Goal: Transaction & Acquisition: Purchase product/service

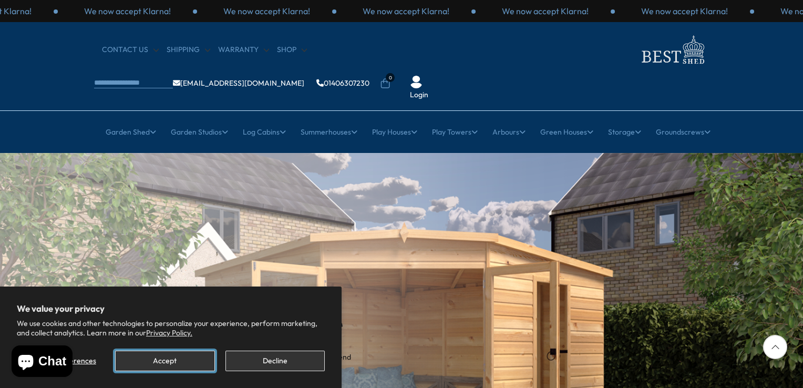
click at [179, 363] on button "Accept" at bounding box center [164, 360] width 99 height 20
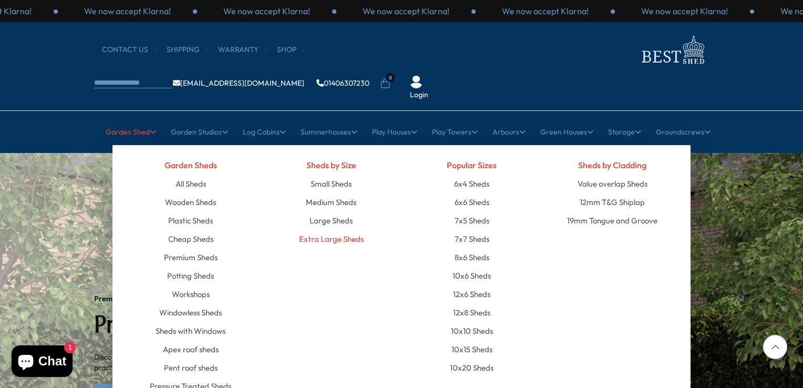
click at [313, 230] on link "Extra Large Sheds" at bounding box center [331, 239] width 65 height 18
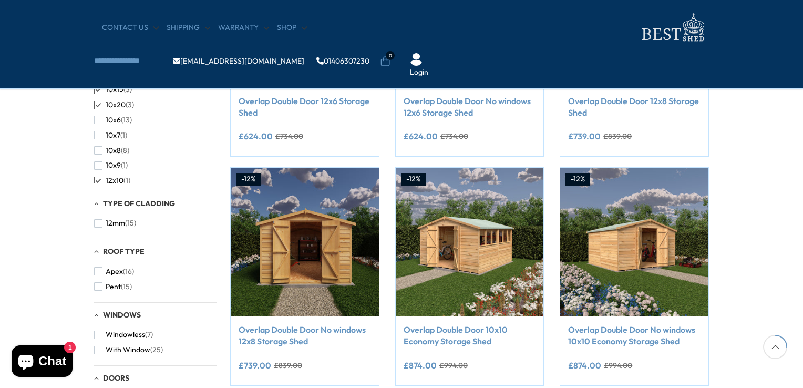
scroll to position [325, 0]
click at [99, 287] on span "button" at bounding box center [98, 286] width 8 height 8
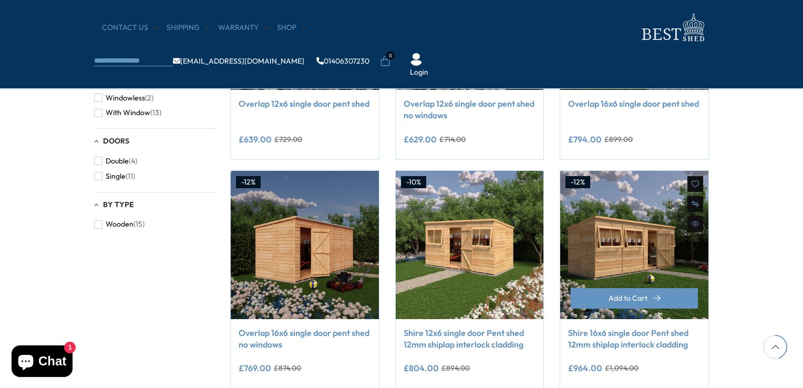
scroll to position [561, 0]
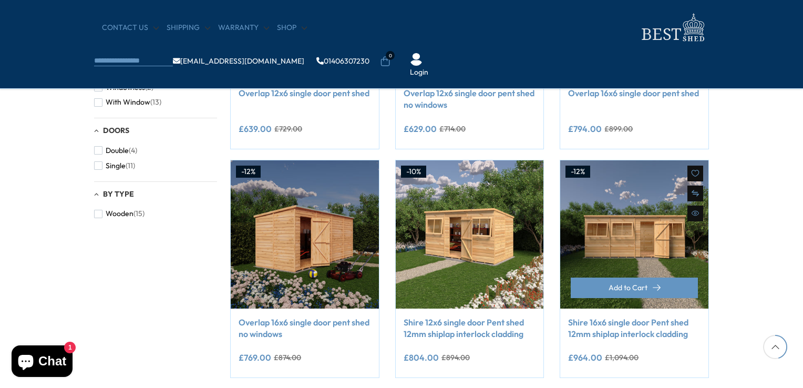
click at [641, 201] on img at bounding box center [634, 234] width 148 height 148
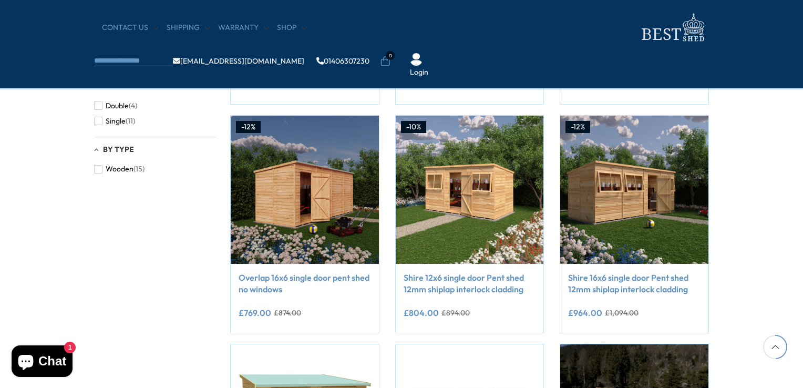
scroll to position [605, 0]
click at [769, 148] on div "Filters 152 products viewed 15" at bounding box center [401, 95] width 803 height 1023
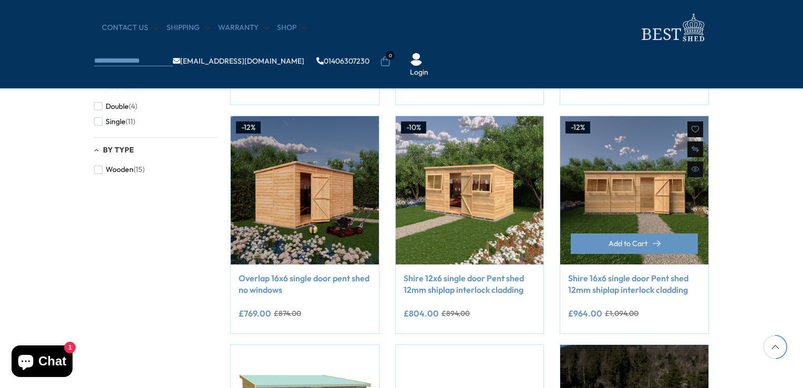
click at [621, 171] on img at bounding box center [634, 190] width 148 height 148
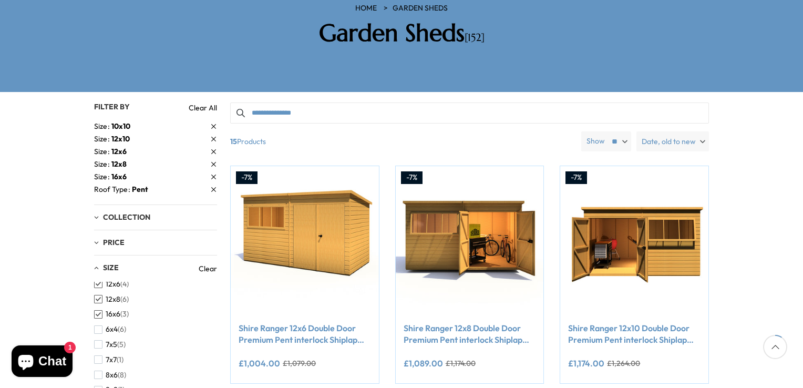
scroll to position [0, 0]
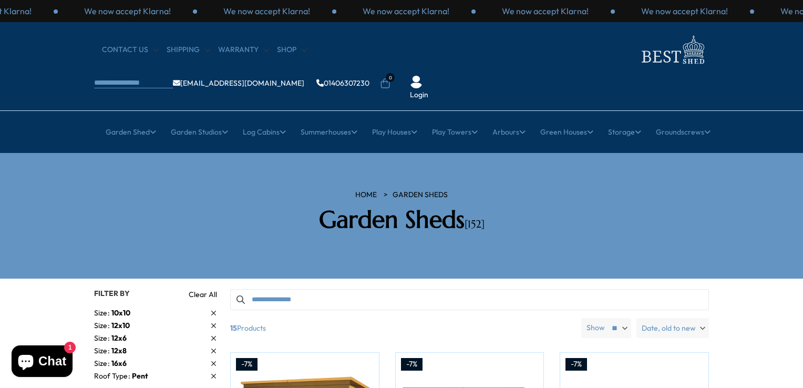
click at [200, 289] on link "Clear All" at bounding box center [203, 294] width 28 height 11
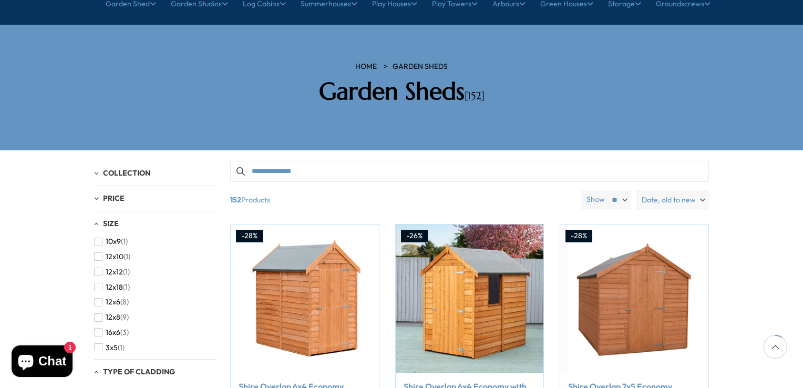
scroll to position [89, 0]
click at [116, 286] on span "12x18" at bounding box center [114, 290] width 17 height 9
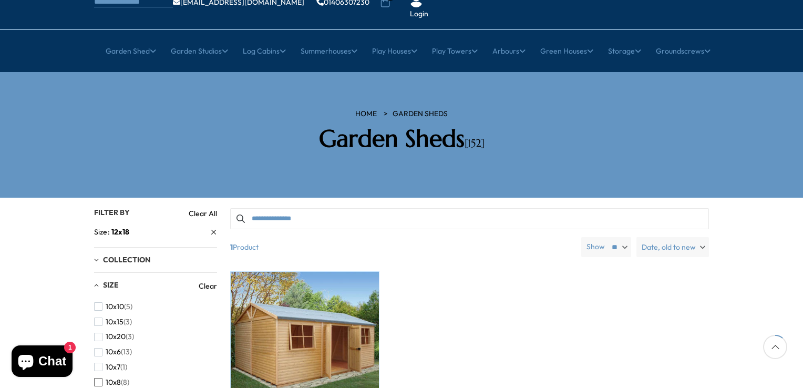
scroll to position [82, 0]
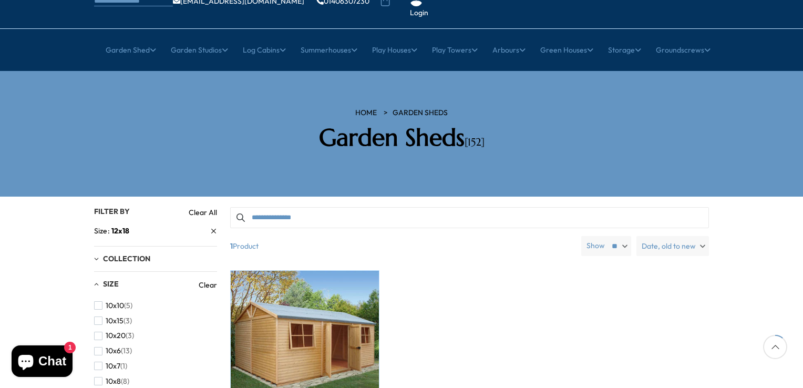
click at [209, 207] on link "Clear All" at bounding box center [203, 212] width 28 height 11
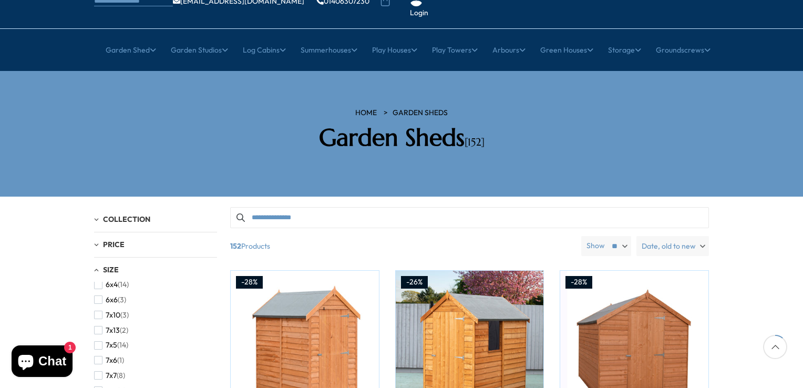
scroll to position [255, 0]
click at [114, 317] on span "7x13" at bounding box center [113, 321] width 14 height 9
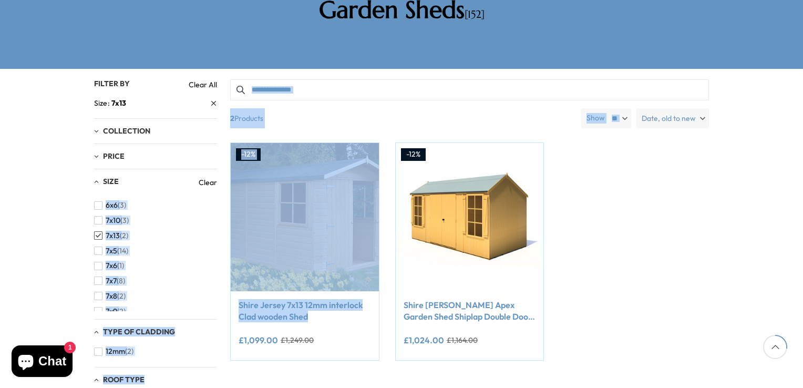
scroll to position [308, 0]
drag, startPoint x: 215, startPoint y: 191, endPoint x: 218, endPoint y: 305, distance: 113.5
click at [218, 79] on div "Filter By Filter By Clear All Size 7x13 Collection Garden Sheds (2) Price **** …" at bounding box center [401, 79] width 615 height 0
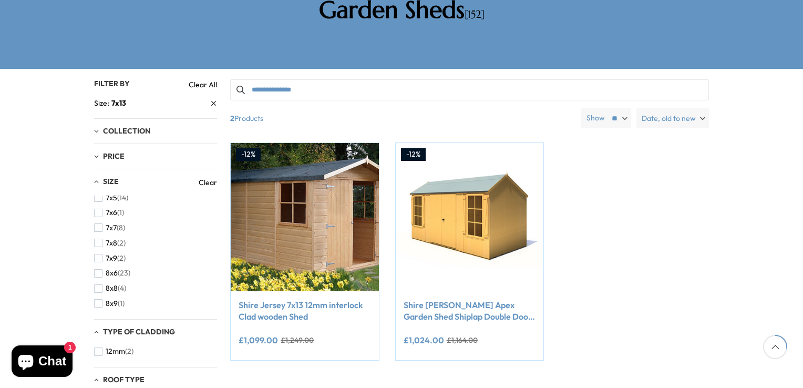
click at [206, 79] on link "Clear All" at bounding box center [203, 84] width 28 height 11
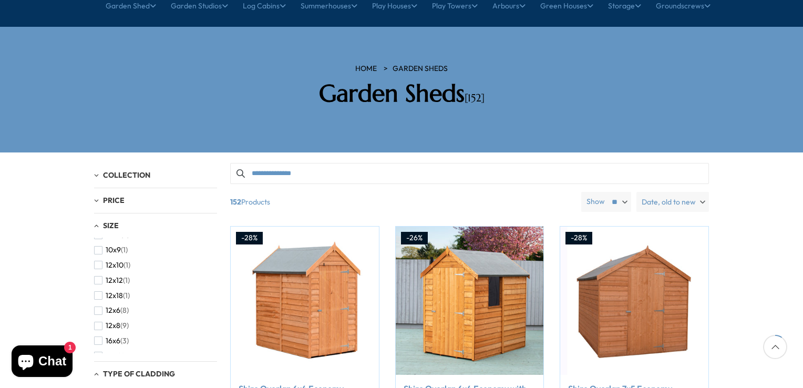
scroll to position [86, 0]
click at [99, 276] on span "button" at bounding box center [98, 280] width 8 height 8
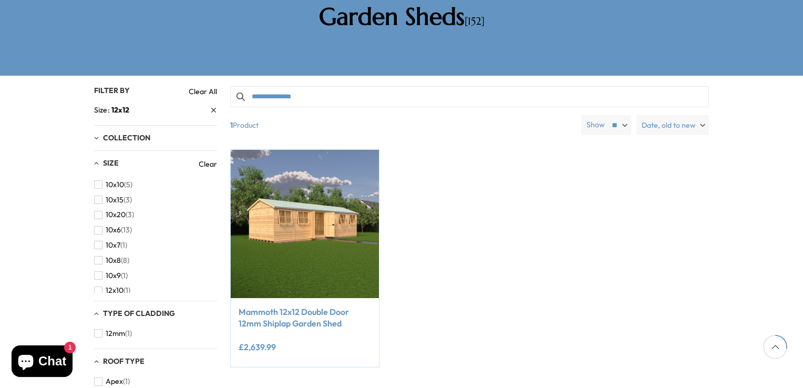
scroll to position [203, 0]
click at [211, 107] on icon at bounding box center [214, 110] width 6 height 6
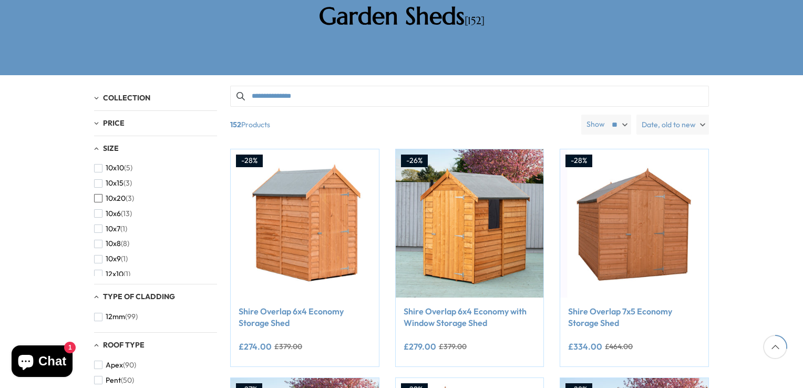
click at [100, 194] on span "button" at bounding box center [98, 198] width 8 height 8
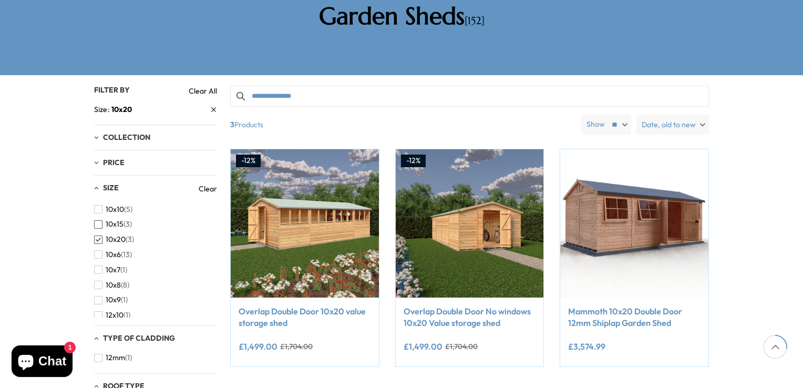
click at [99, 220] on span "button" at bounding box center [98, 224] width 8 height 8
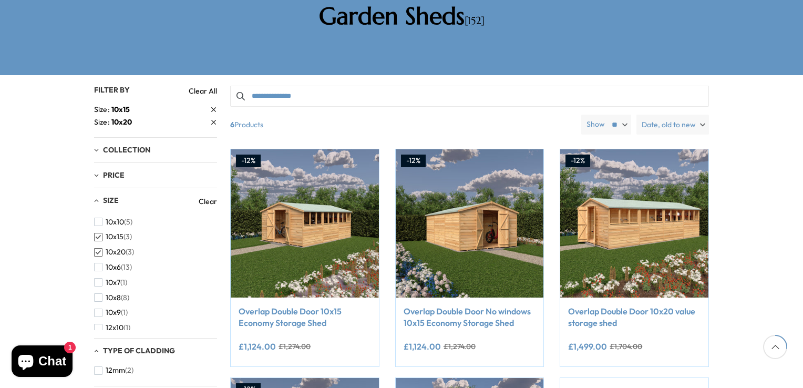
click at [97, 248] on span "button" at bounding box center [98, 252] width 8 height 8
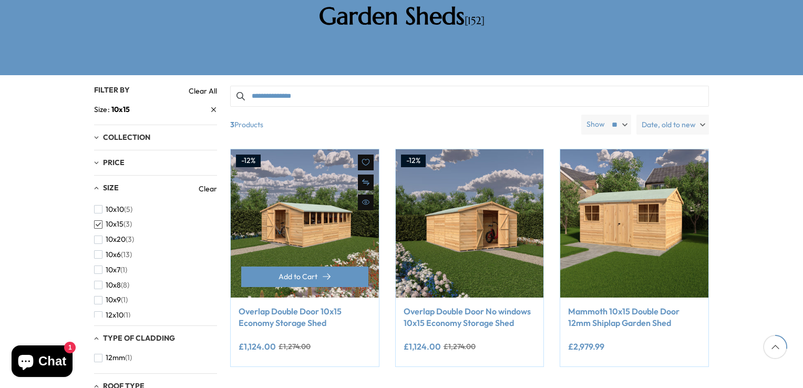
click at [296, 305] on link "Overlap Double Door 10x15 Economy Storage Shed" at bounding box center [305, 317] width 132 height 24
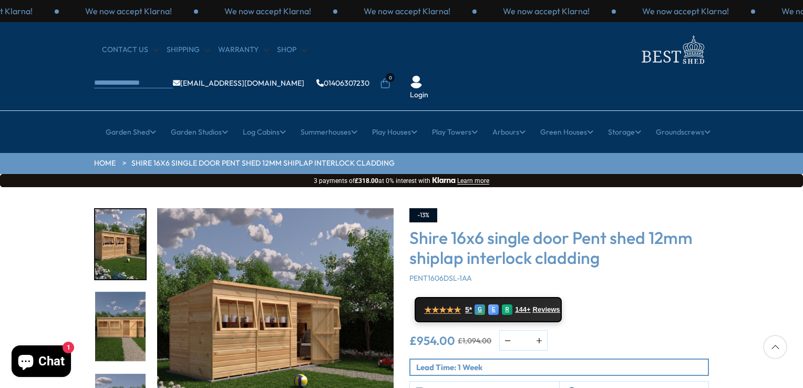
click at [117, 213] on img "1 / 8" at bounding box center [120, 244] width 50 height 70
click at [120, 293] on img "2 / 8" at bounding box center [120, 327] width 50 height 70
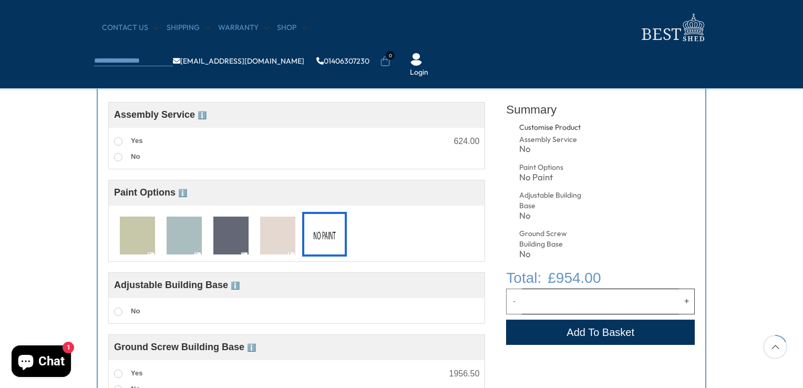
scroll to position [475, 0]
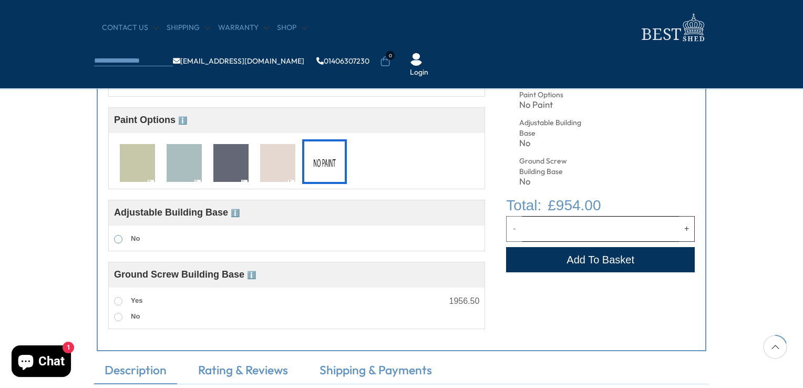
click at [117, 240] on span at bounding box center [118, 239] width 8 height 8
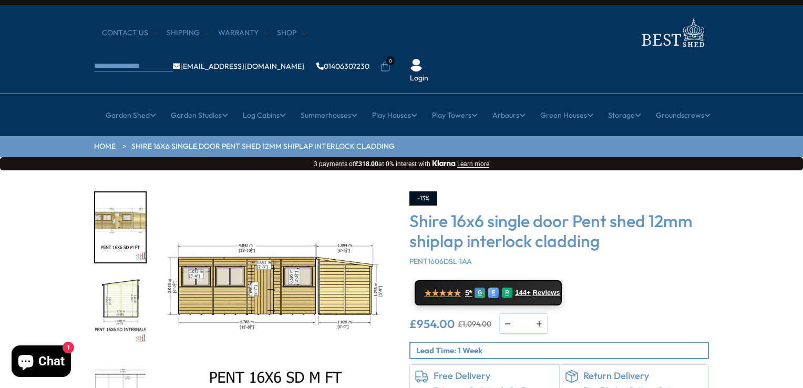
scroll to position [0, 0]
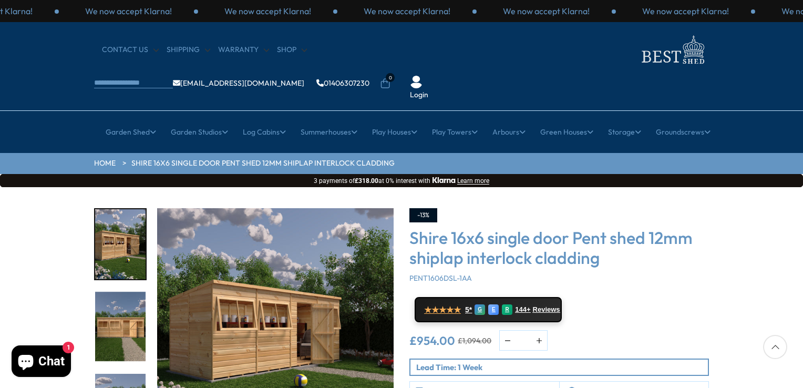
click at [107, 298] on img "2 / 8" at bounding box center [120, 327] width 50 height 70
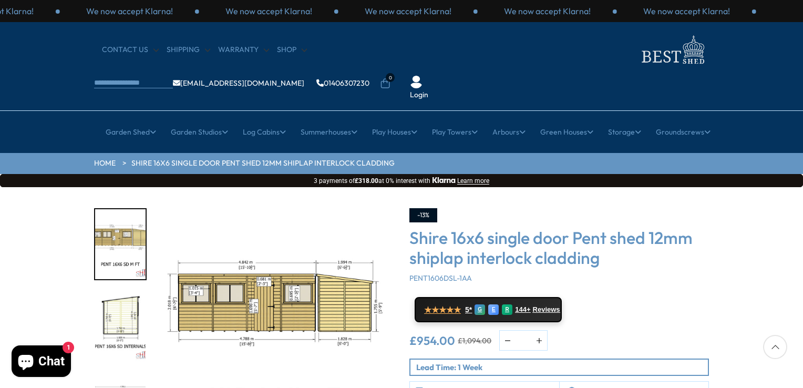
click at [123, 292] on img "5 / 8" at bounding box center [120, 327] width 50 height 70
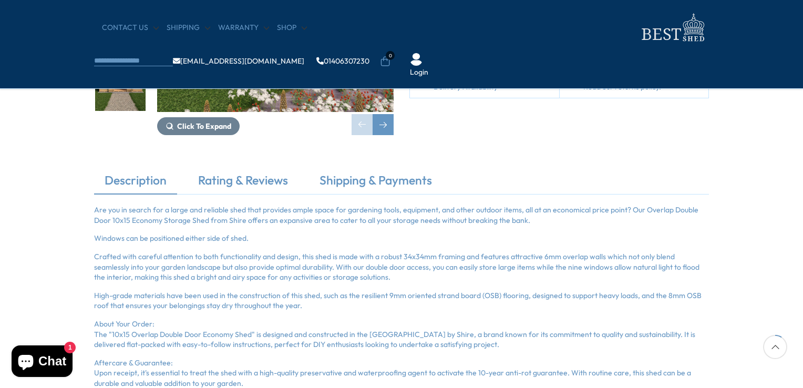
scroll to position [257, 0]
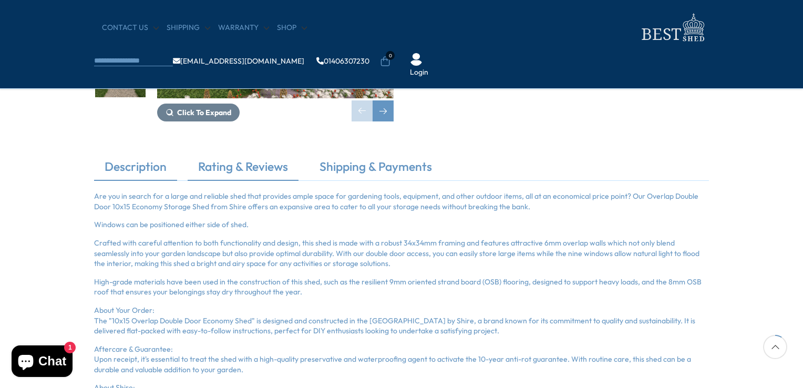
click at [247, 166] on link "Rating & Reviews" at bounding box center [243, 169] width 111 height 22
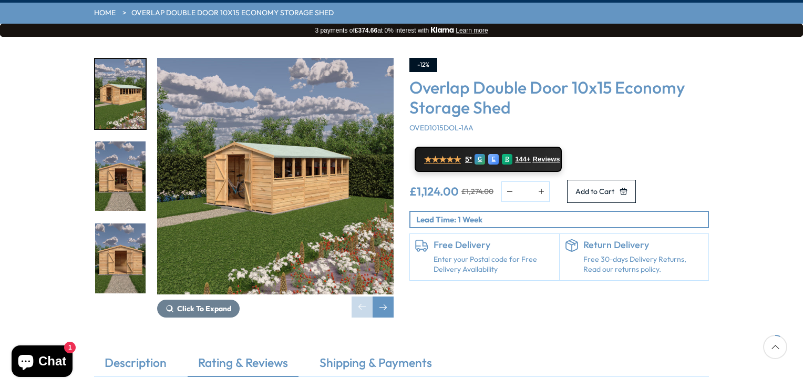
scroll to position [149, 0]
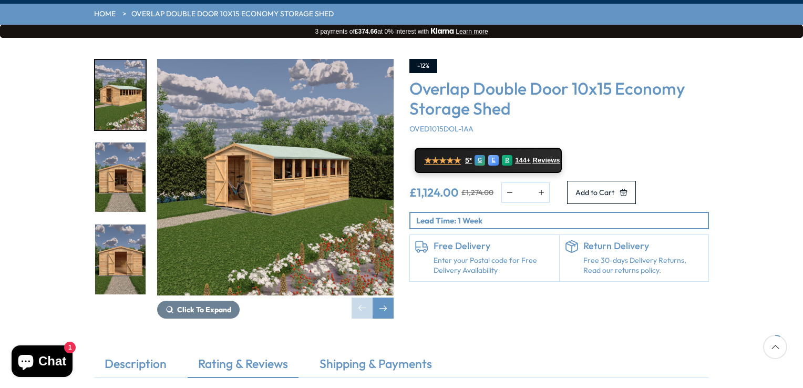
click at [275, 153] on img "1 / 23" at bounding box center [275, 177] width 236 height 236
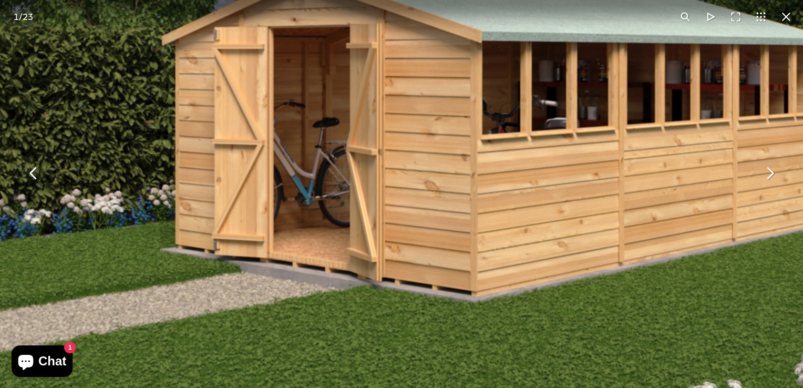
click at [768, 173] on button "You can close this modal content with the ESC key" at bounding box center [769, 172] width 25 height 25
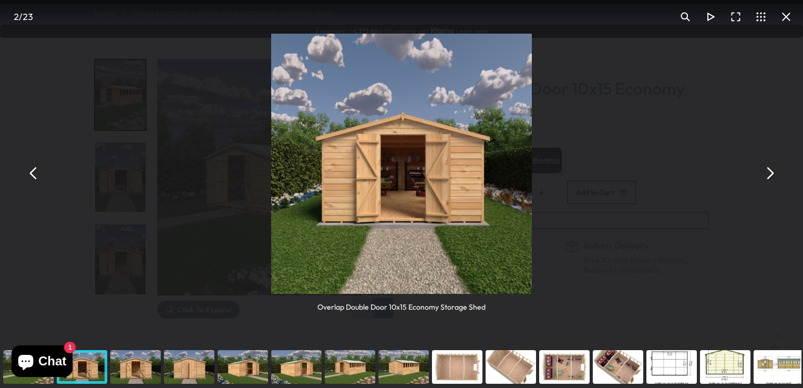
click at [35, 180] on button "You can close this modal content with the ESC key" at bounding box center [33, 172] width 25 height 25
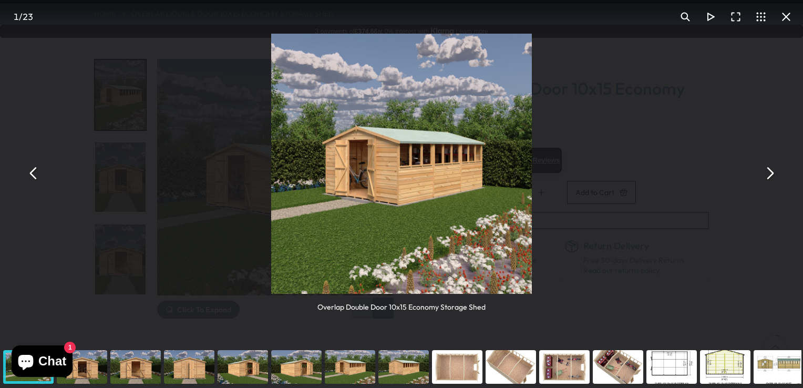
click at [770, 176] on button "You can close this modal content with the ESC key" at bounding box center [769, 172] width 25 height 25
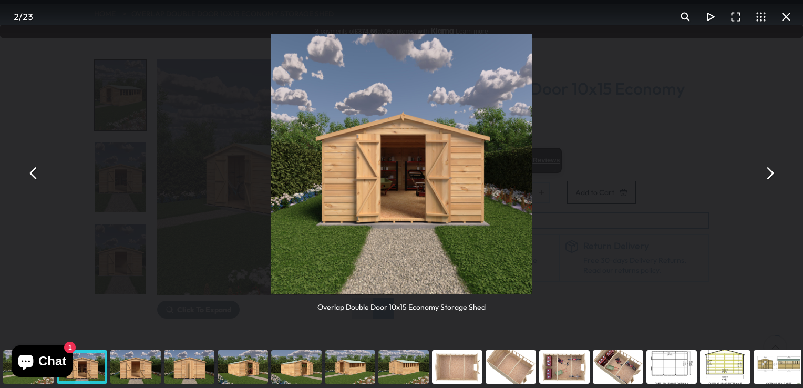
click at [770, 176] on button "You can close this modal content with the ESC key" at bounding box center [769, 172] width 25 height 25
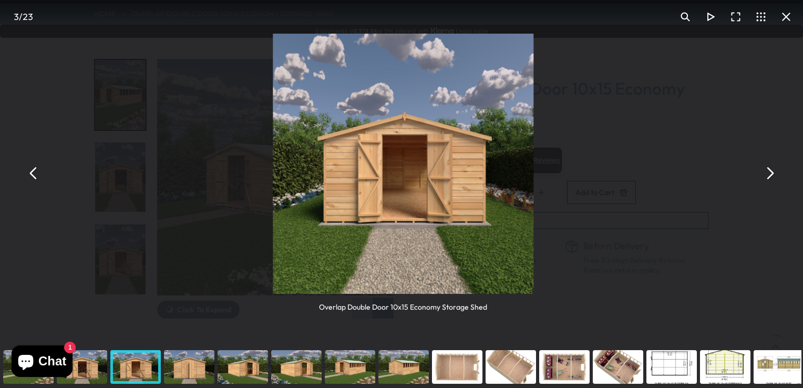
click at [770, 176] on button "You can close this modal content with the ESC key" at bounding box center [769, 172] width 25 height 25
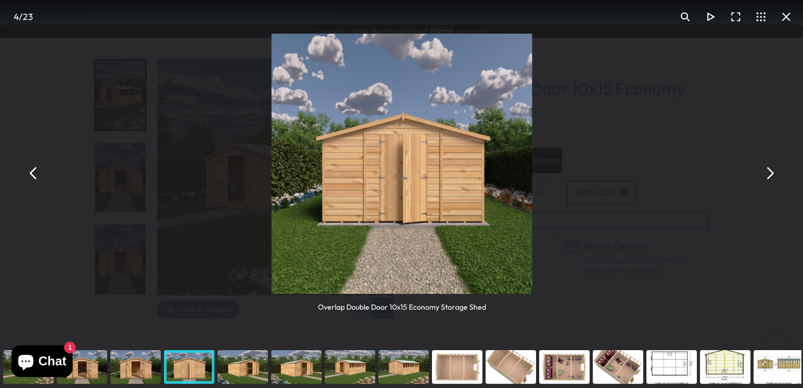
click at [770, 176] on button "You can close this modal content with the ESC key" at bounding box center [769, 172] width 25 height 25
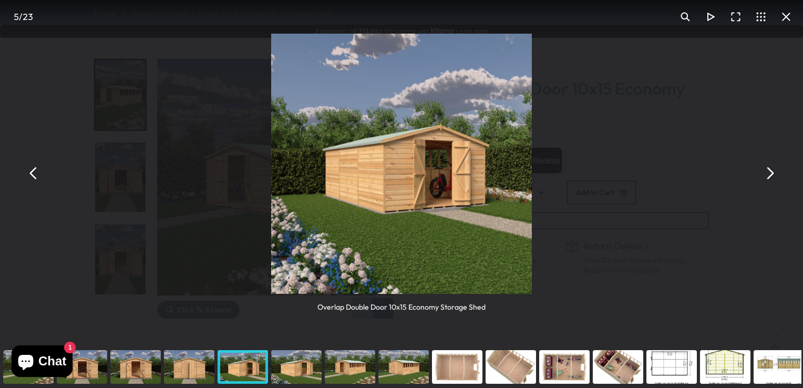
click at [770, 176] on button "You can close this modal content with the ESC key" at bounding box center [769, 172] width 25 height 25
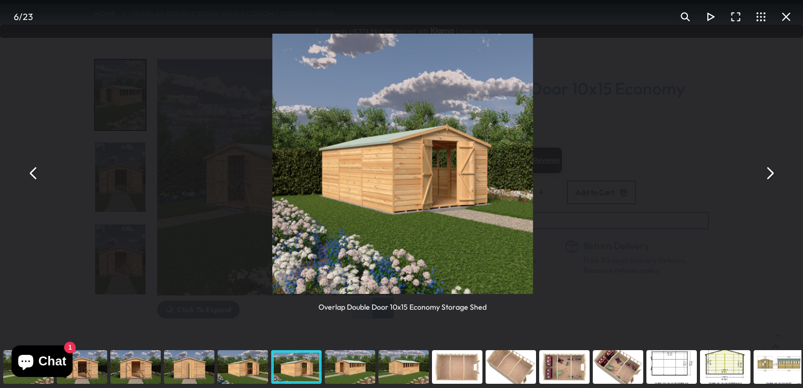
click at [770, 176] on button "You can close this modal content with the ESC key" at bounding box center [769, 172] width 25 height 25
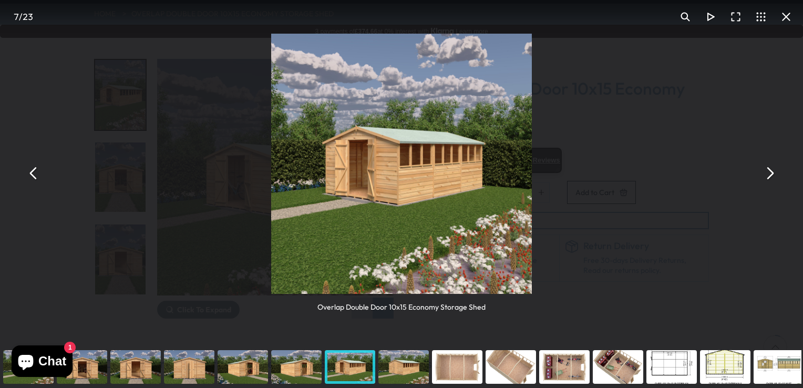
click at [770, 176] on button "You can close this modal content with the ESC key" at bounding box center [769, 172] width 25 height 25
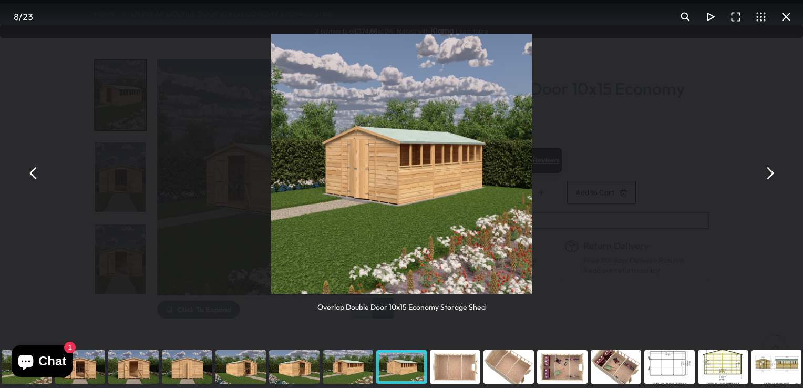
click at [770, 176] on button "You can close this modal content with the ESC key" at bounding box center [769, 172] width 25 height 25
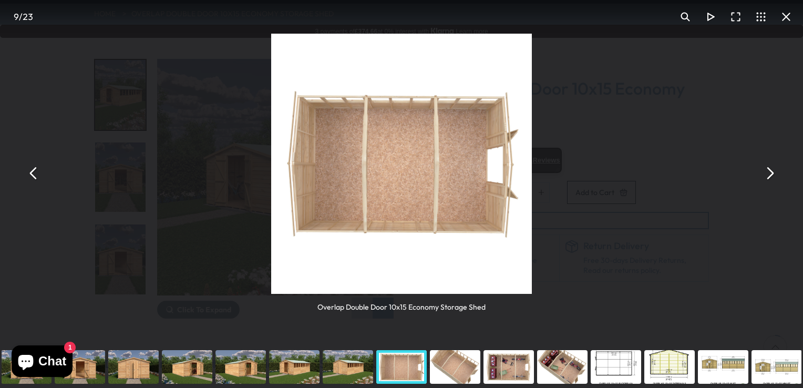
click at [770, 176] on button "You can close this modal content with the ESC key" at bounding box center [769, 172] width 25 height 25
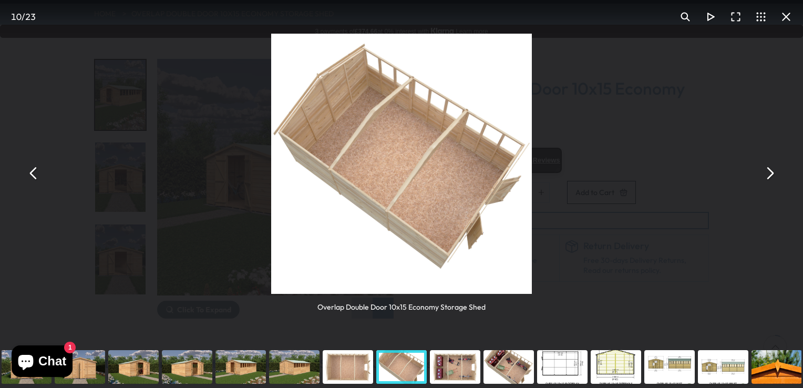
click at [770, 176] on button "You can close this modal content with the ESC key" at bounding box center [769, 172] width 25 height 25
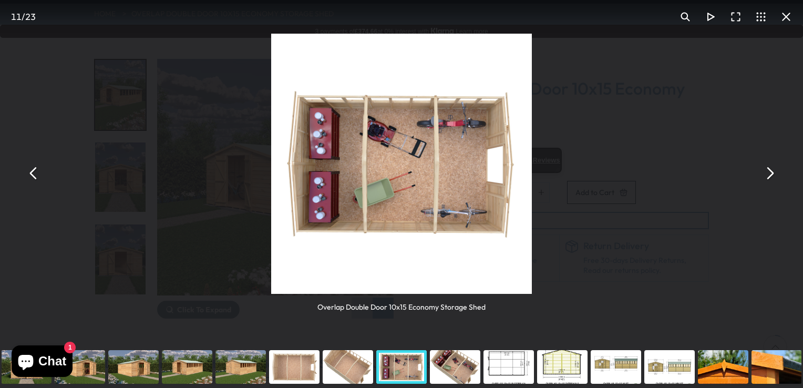
click at [770, 176] on button "You can close this modal content with the ESC key" at bounding box center [769, 172] width 25 height 25
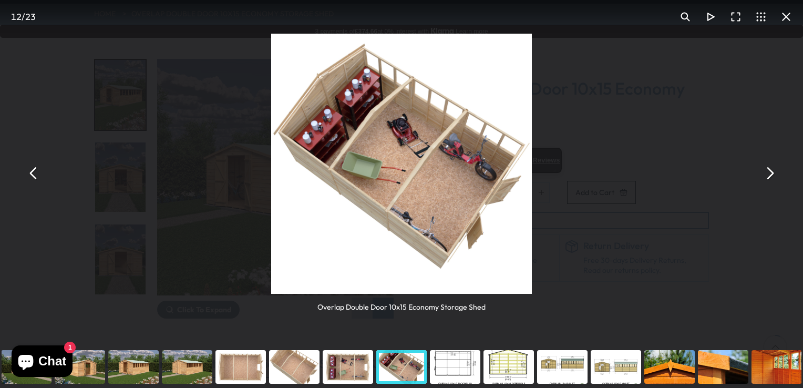
click at [770, 176] on button "You can close this modal content with the ESC key" at bounding box center [769, 172] width 25 height 25
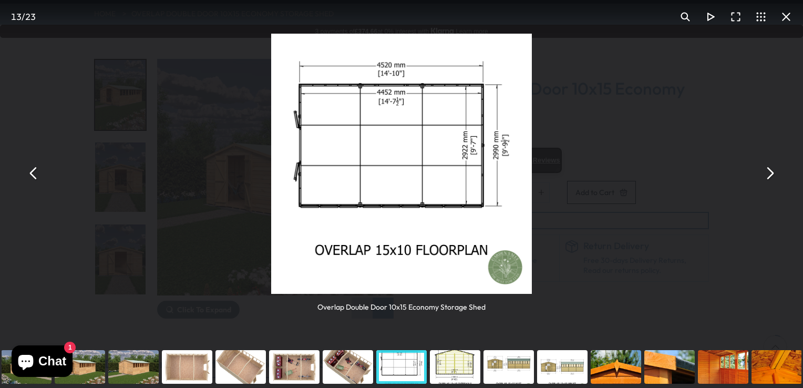
click at [770, 176] on button "You can close this modal content with the ESC key" at bounding box center [769, 172] width 25 height 25
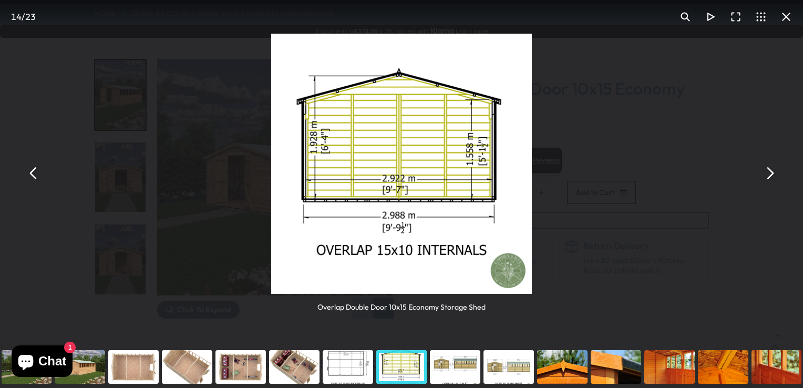
click at [770, 176] on button "You can close this modal content with the ESC key" at bounding box center [769, 172] width 25 height 25
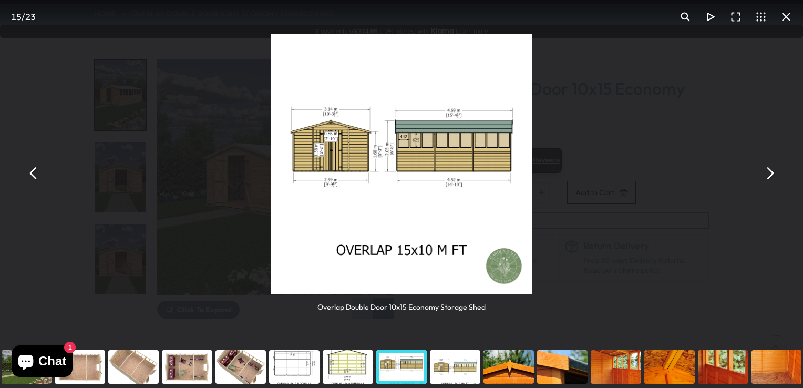
click at [770, 176] on button "You can close this modal content with the ESC key" at bounding box center [769, 172] width 25 height 25
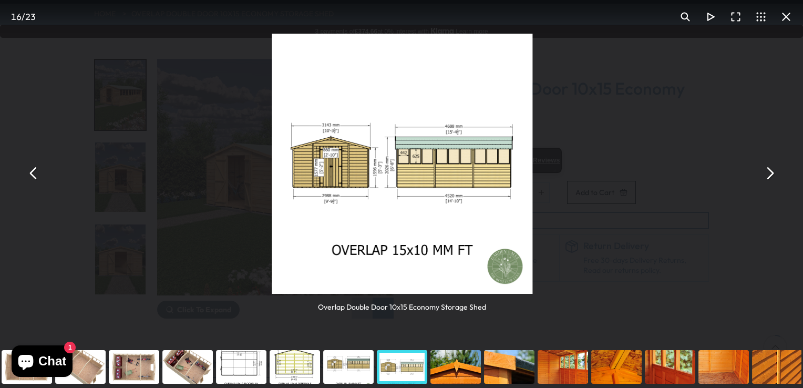
click at [770, 176] on button "You can close this modal content with the ESC key" at bounding box center [769, 172] width 25 height 25
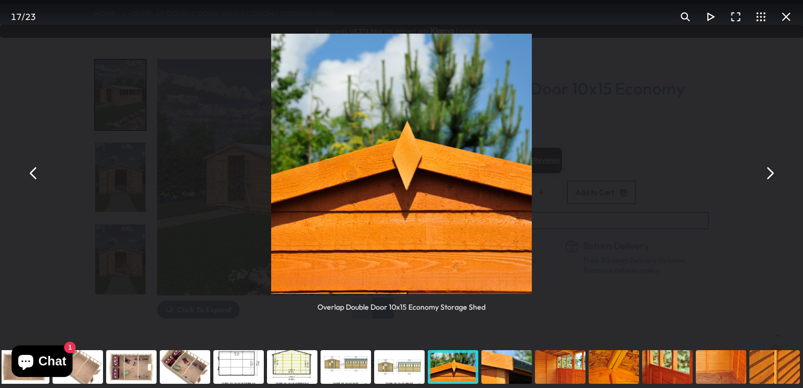
click at [770, 176] on button "You can close this modal content with the ESC key" at bounding box center [769, 172] width 25 height 25
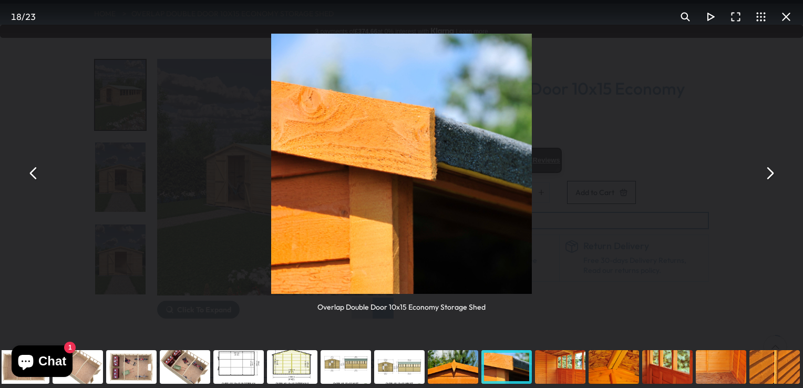
click at [770, 176] on button "You can close this modal content with the ESC key" at bounding box center [769, 172] width 25 height 25
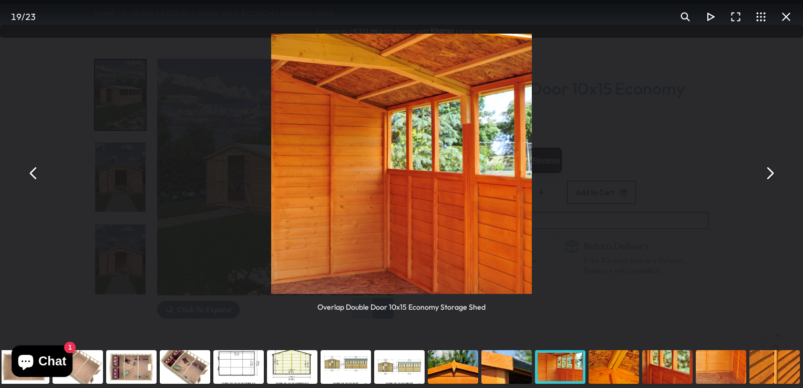
click at [770, 176] on button "You can close this modal content with the ESC key" at bounding box center [769, 172] width 25 height 25
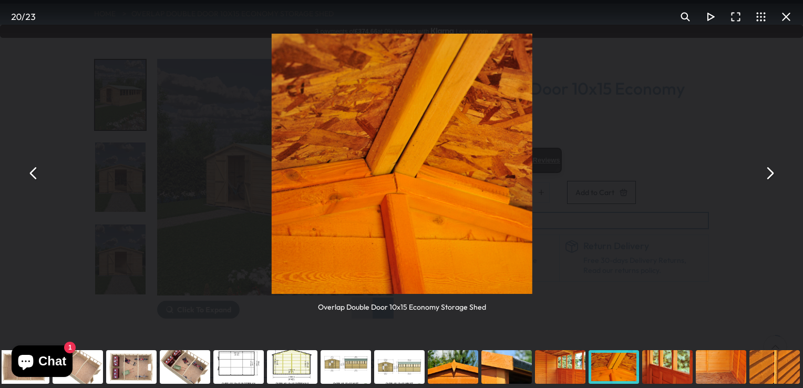
click at [770, 176] on button "You can close this modal content with the ESC key" at bounding box center [769, 172] width 25 height 25
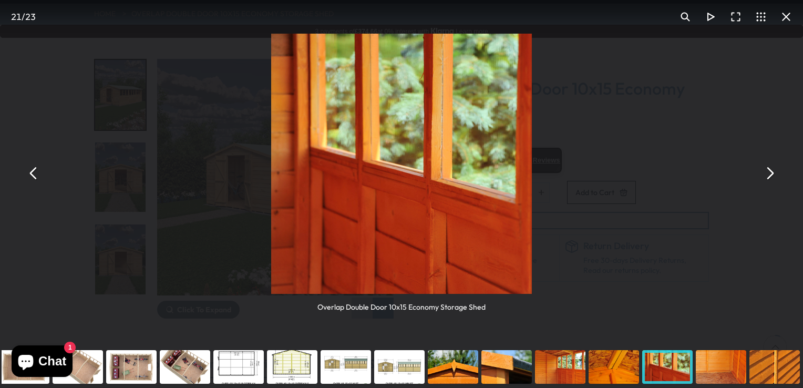
click at [770, 176] on button "You can close this modal content with the ESC key" at bounding box center [769, 172] width 25 height 25
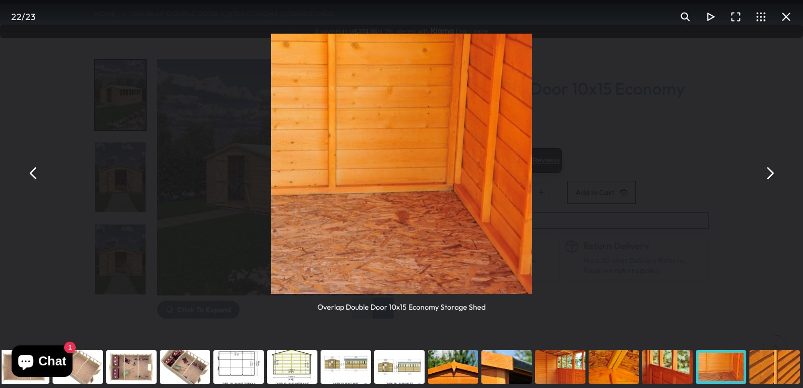
click at [770, 176] on button "You can close this modal content with the ESC key" at bounding box center [769, 172] width 25 height 25
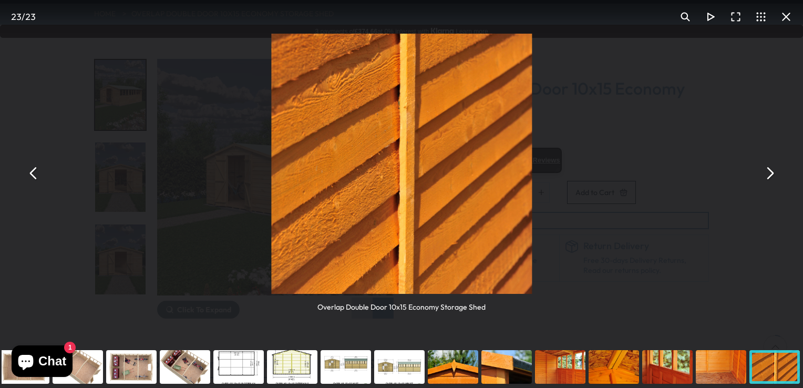
click at [770, 176] on button "You can close this modal content with the ESC key" at bounding box center [769, 172] width 25 height 25
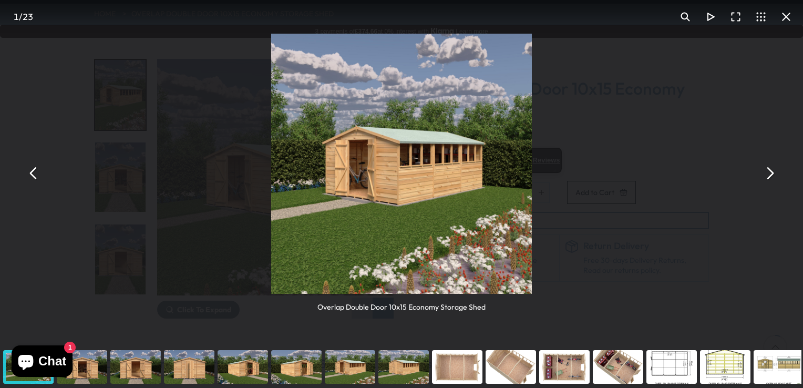
click at [770, 176] on button "You can close this modal content with the ESC key" at bounding box center [769, 172] width 25 height 25
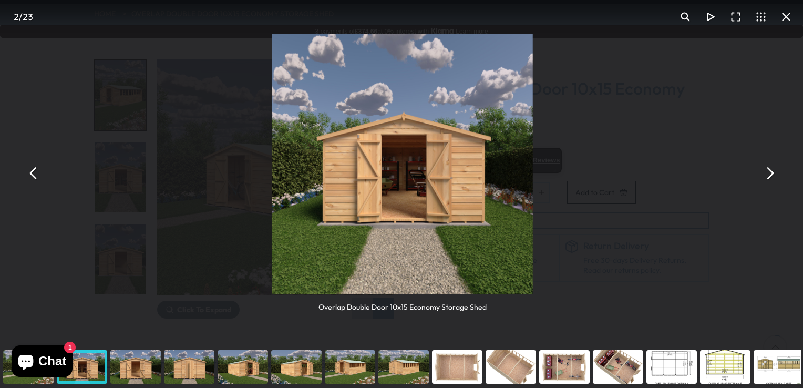
click at [770, 176] on button "You can close this modal content with the ESC key" at bounding box center [769, 172] width 25 height 25
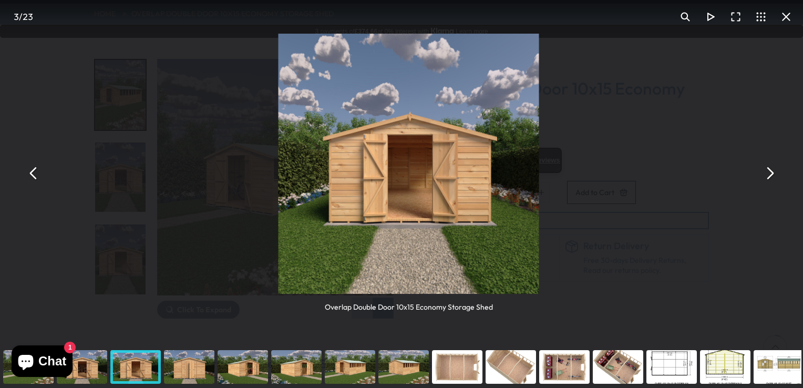
click at [770, 176] on button "You can close this modal content with the ESC key" at bounding box center [769, 172] width 25 height 25
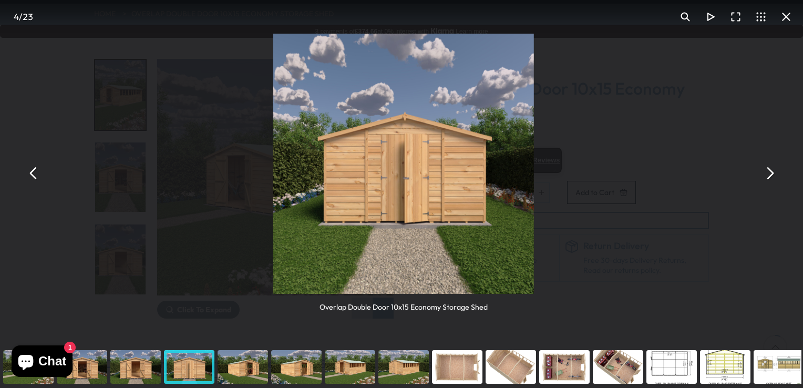
click at [770, 176] on button "You can close this modal content with the ESC key" at bounding box center [769, 172] width 25 height 25
